Goal: Task Accomplishment & Management: Use online tool/utility

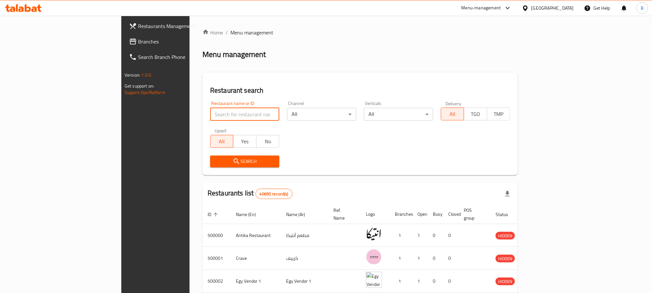
click at [210, 113] on input "search" at bounding box center [244, 114] width 69 height 13
paste input "771890"
type input "771890"
click button "Search" at bounding box center [244, 161] width 69 height 12
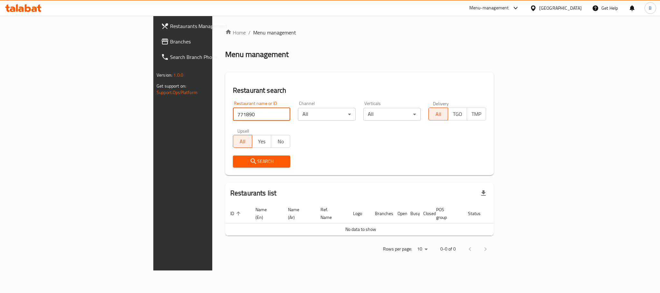
click at [156, 46] on link "Branches" at bounding box center [210, 41] width 108 height 15
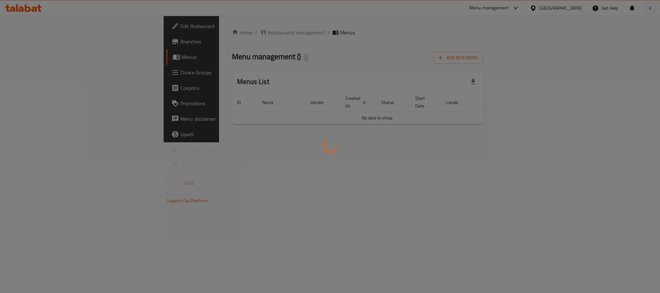
drag, startPoint x: 220, startPoint y: 73, endPoint x: 311, endPoint y: 145, distance: 116.3
click at [311, 145] on div at bounding box center [330, 146] width 660 height 293
drag, startPoint x: 525, startPoint y: 169, endPoint x: 281, endPoint y: 83, distance: 258.1
click at [281, 83] on div at bounding box center [330, 146] width 660 height 293
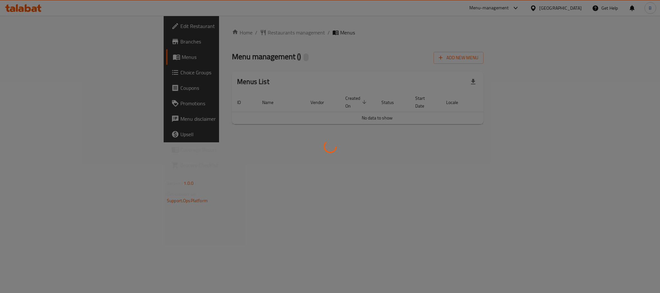
click at [281, 83] on div at bounding box center [330, 146] width 660 height 293
click at [209, 92] on div at bounding box center [330, 146] width 660 height 293
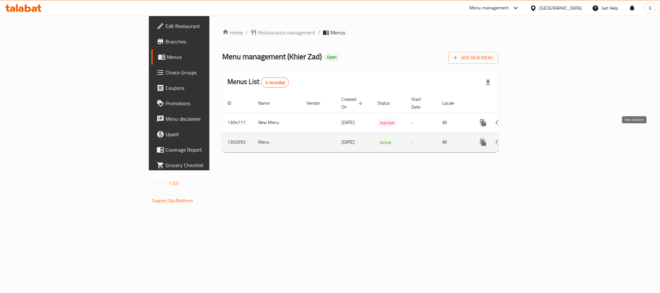
click at [533, 138] on icon "enhanced table" at bounding box center [529, 142] width 8 height 8
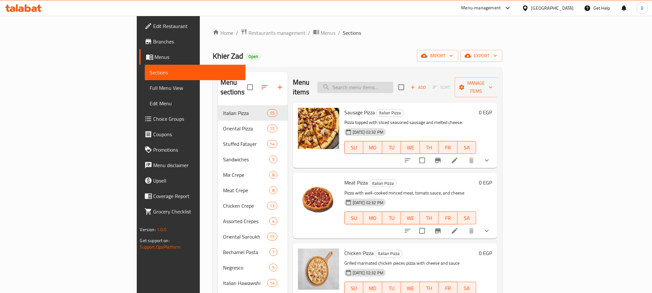
click at [393, 85] on input "search" at bounding box center [355, 87] width 76 height 11
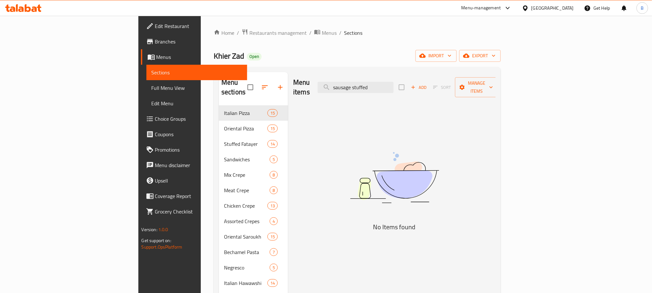
click at [396, 176] on img at bounding box center [394, 177] width 161 height 85
click at [429, 91] on div "Menu items sausage stuffed Add Sort Manage items" at bounding box center [394, 87] width 202 height 31
click at [394, 82] on input "sausage stuffed" at bounding box center [356, 87] width 76 height 11
drag, startPoint x: 426, startPoint y: 77, endPoint x: 420, endPoint y: 81, distance: 7.1
click at [394, 82] on input "sausage stuffed" at bounding box center [356, 87] width 76 height 11
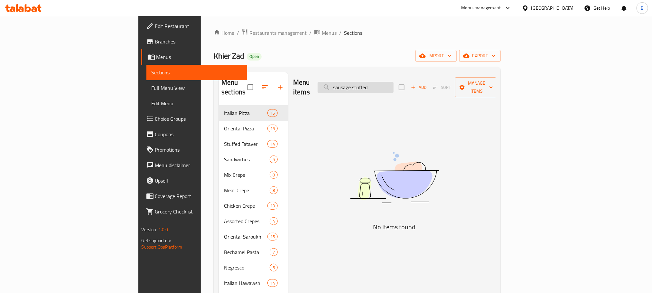
type input "sausage stuffed"
click at [394, 84] on input "sausage stuffed" at bounding box center [356, 87] width 76 height 11
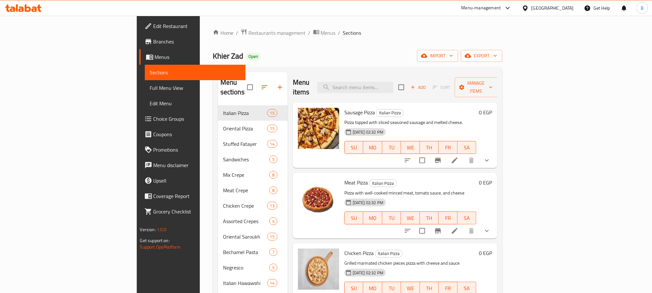
click at [512, 4] on icon at bounding box center [508, 8] width 8 height 8
click at [561, 14] on div "[GEOGRAPHIC_DATA]" at bounding box center [548, 7] width 62 height 15
click at [531, 10] on div at bounding box center [526, 8] width 9 height 7
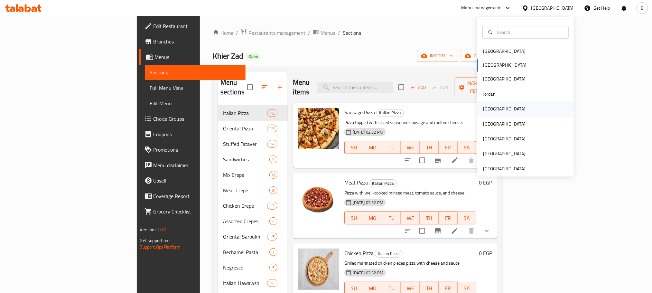
click at [496, 107] on div "Kuwait" at bounding box center [525, 109] width 97 height 15
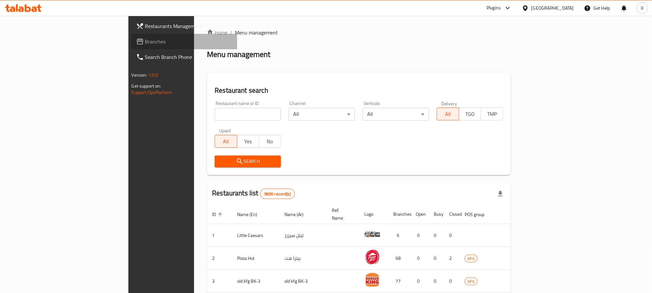
click at [131, 36] on link "Branches" at bounding box center [184, 41] width 106 height 15
